Goal: Transaction & Acquisition: Purchase product/service

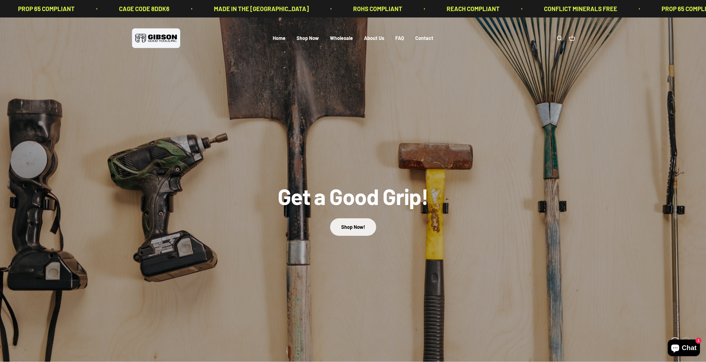
click at [353, 228] on link "Shop Now!" at bounding box center [353, 226] width 46 height 17
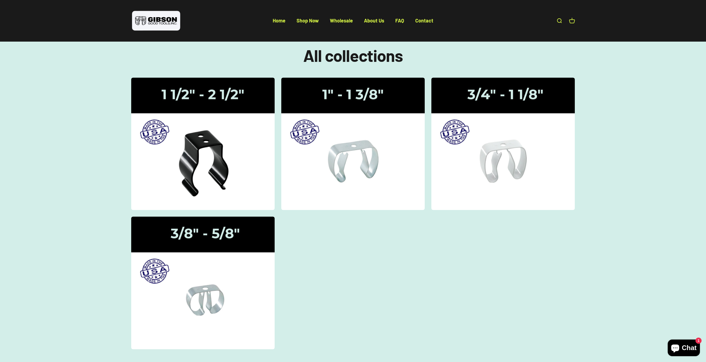
scroll to position [28, 0]
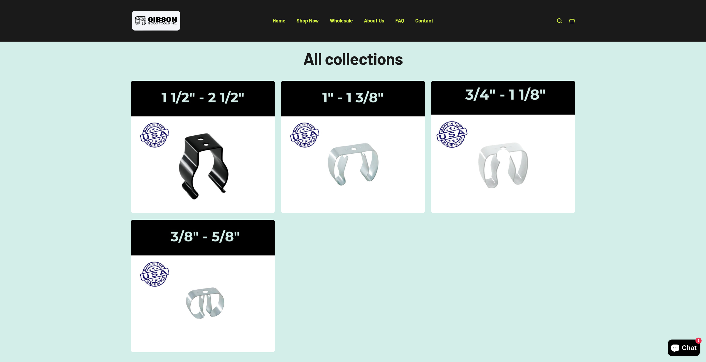
click at [506, 168] on img at bounding box center [503, 147] width 152 height 140
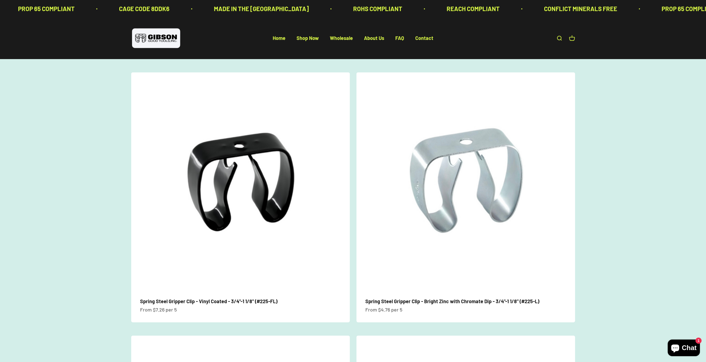
click at [560, 37] on link "Open search" at bounding box center [559, 38] width 6 height 6
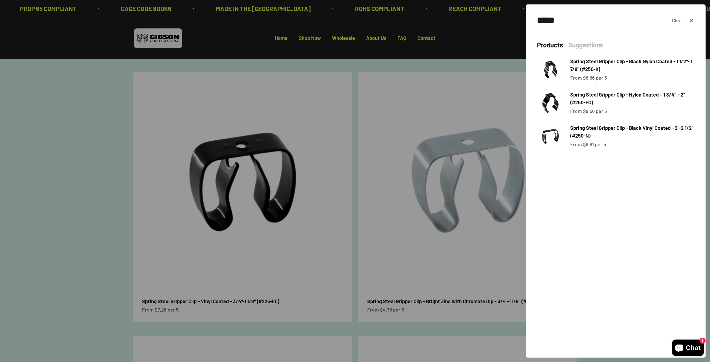
type input "*****"
click at [610, 62] on span "Spring Steel Gripper Clip - Black Nylon Coated - 1 1/2"- 1 7/8" (#250-K)" at bounding box center [631, 65] width 122 height 14
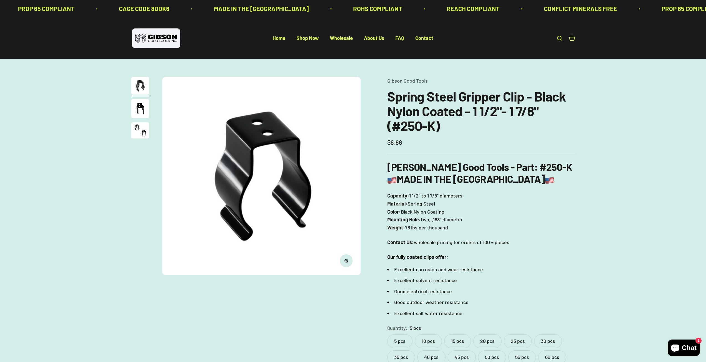
click at [486, 342] on label "20 pcs" at bounding box center [487, 341] width 28 height 14
click at [458, 341] on label "15 pcs" at bounding box center [457, 341] width 27 height 14
click at [485, 341] on label "20 pcs" at bounding box center [487, 341] width 28 height 14
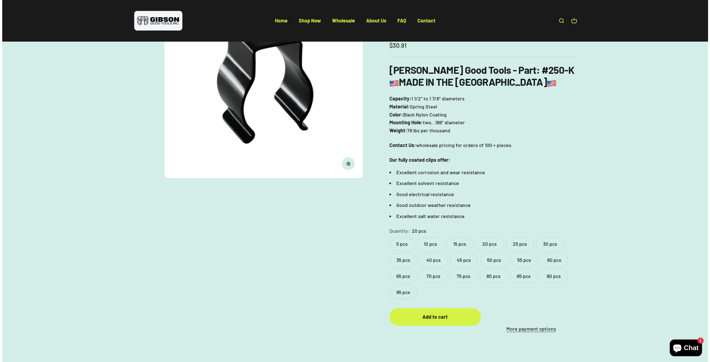
scroll to position [111, 0]
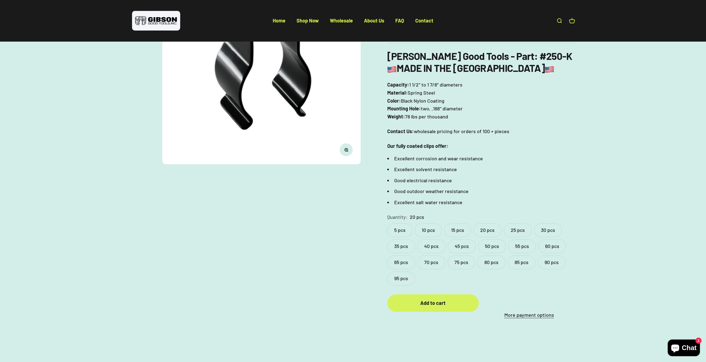
click at [429, 301] on div "Add to cart" at bounding box center [432, 303] width 69 height 8
